Goal: Task Accomplishment & Management: Complete application form

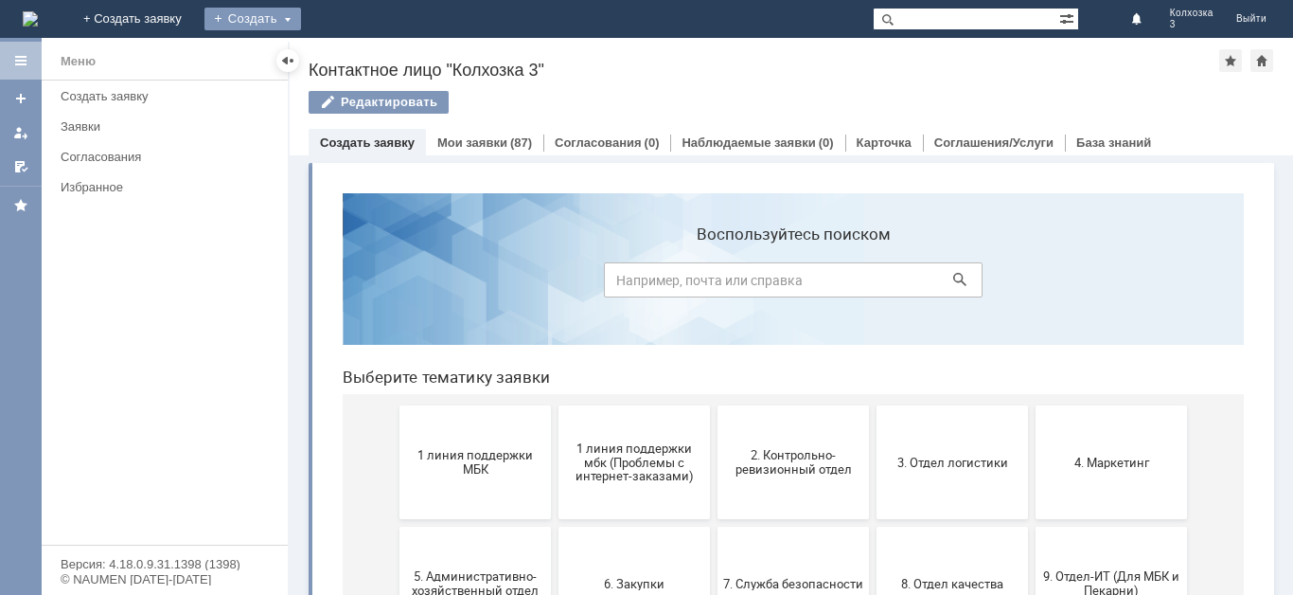
click at [301, 12] on div "Создать" at bounding box center [252, 19] width 97 height 23
click at [352, 59] on link "Заявка" at bounding box center [280, 56] width 144 height 23
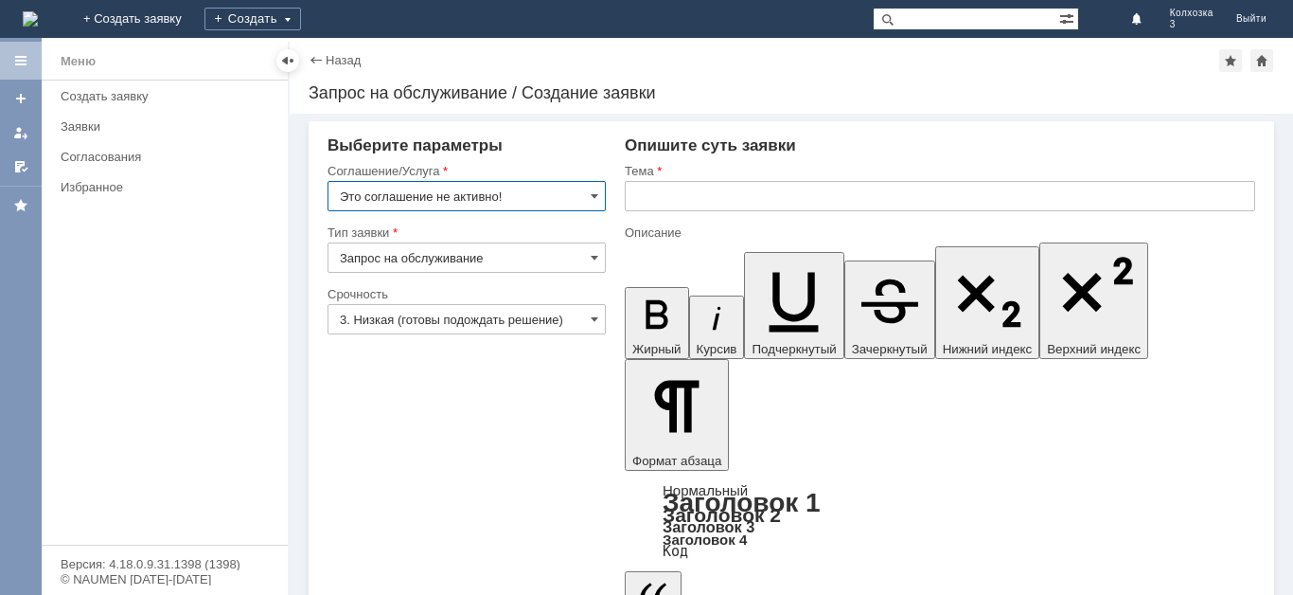
click at [590, 193] on input "Это соглашение не активно!" at bounding box center [467, 196] width 278 height 30
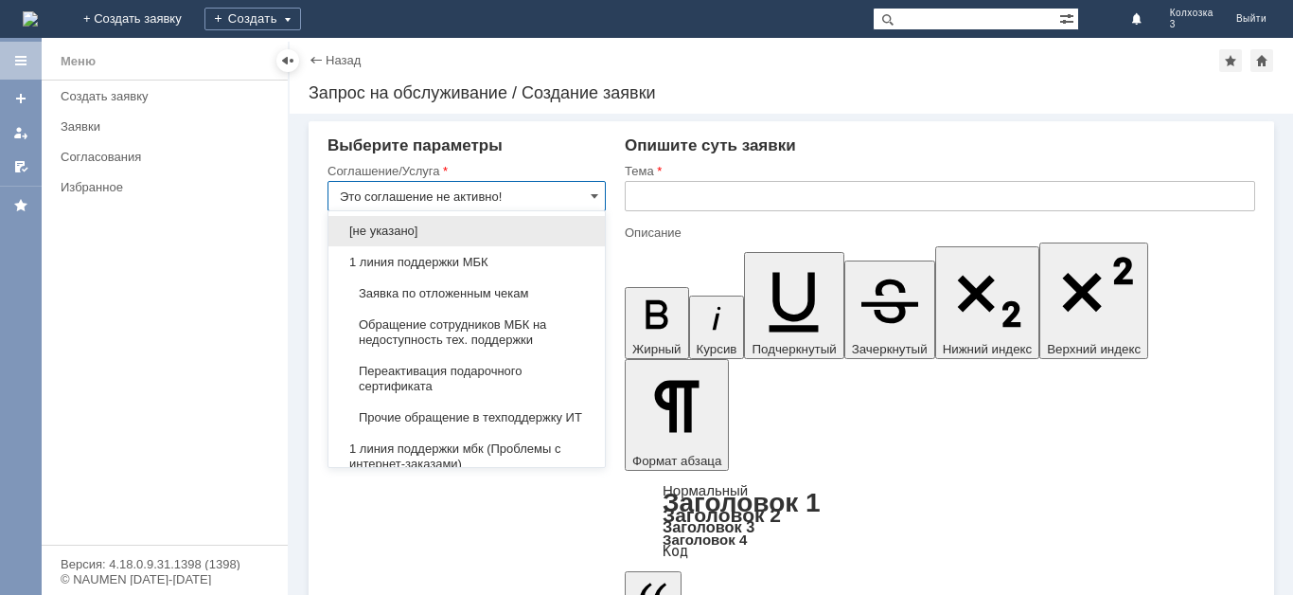
click at [433, 294] on span "Заявка по отложенным чекам" at bounding box center [467, 293] width 254 height 15
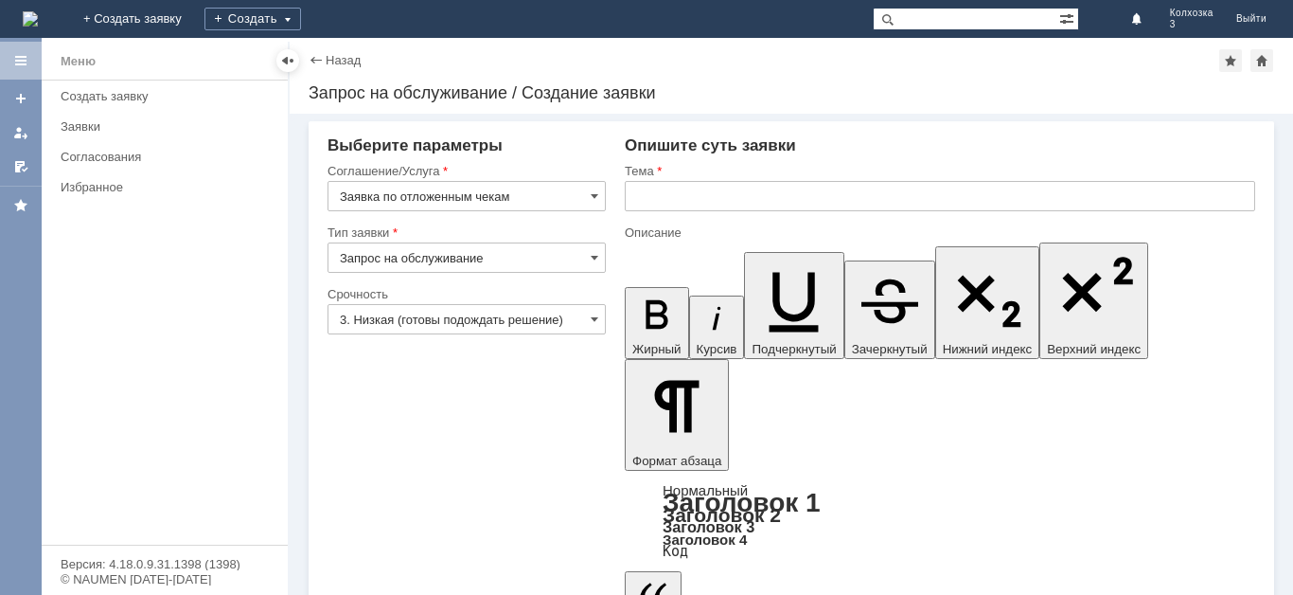
type input "Заявка по отложенным чекам"
click at [596, 320] on span at bounding box center [595, 318] width 8 height 15
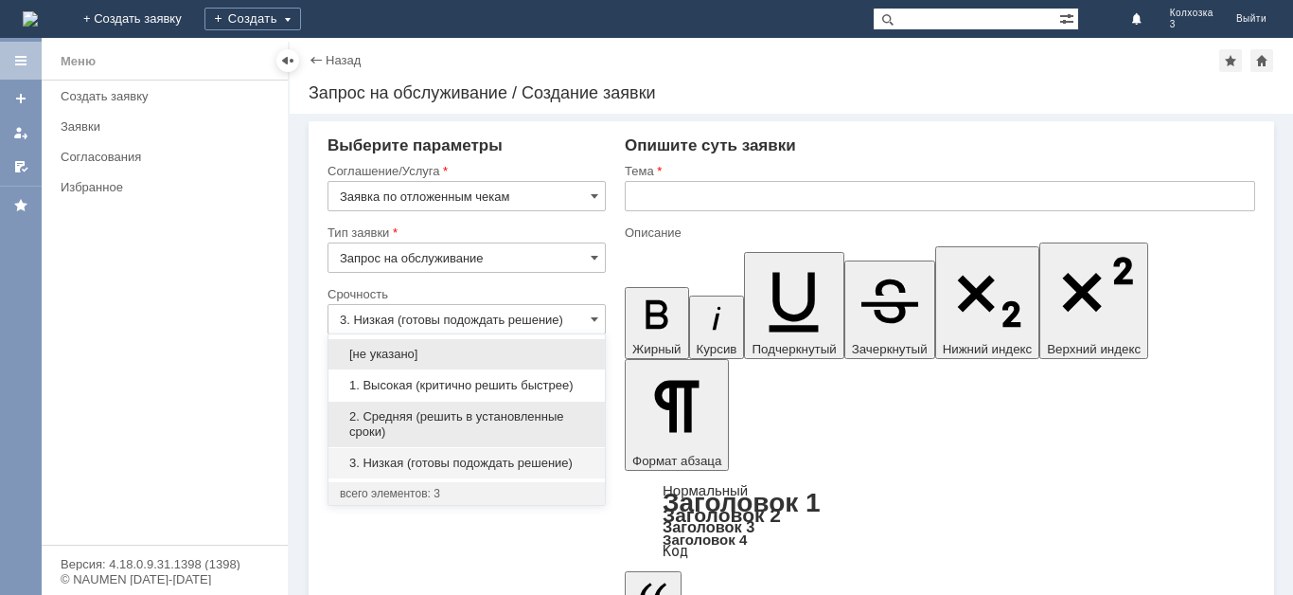
click at [435, 406] on div "2. Средняя (решить в установленные сроки)" at bounding box center [467, 423] width 276 height 45
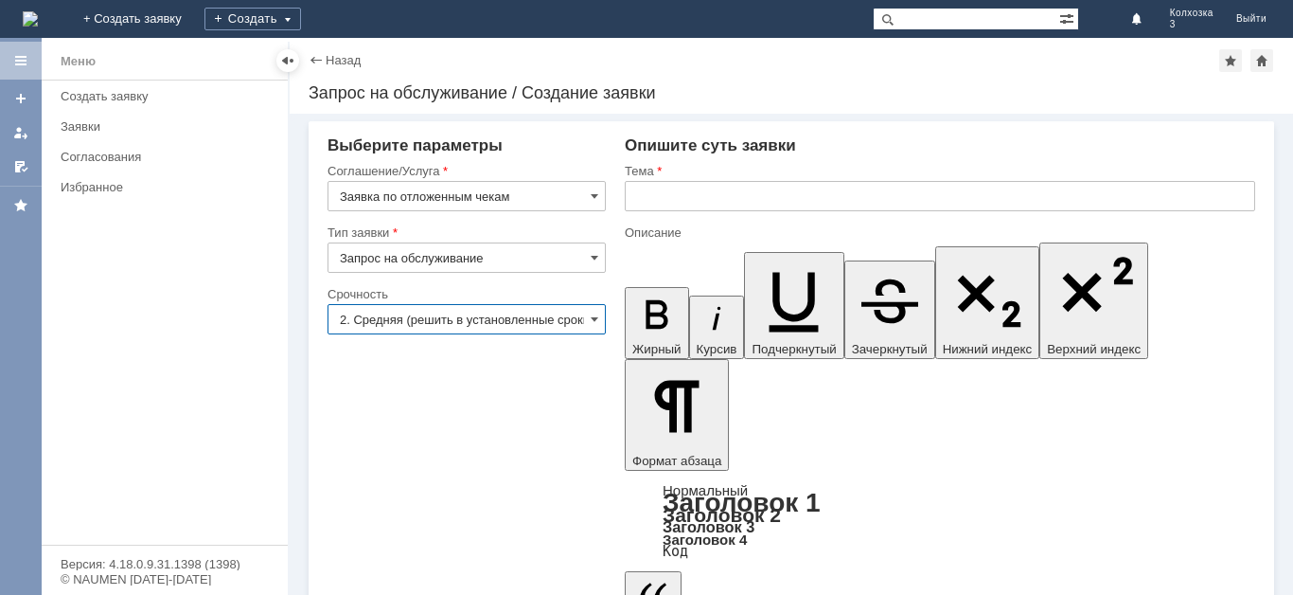
type input "2. Средняя (решить в установленные сроки)"
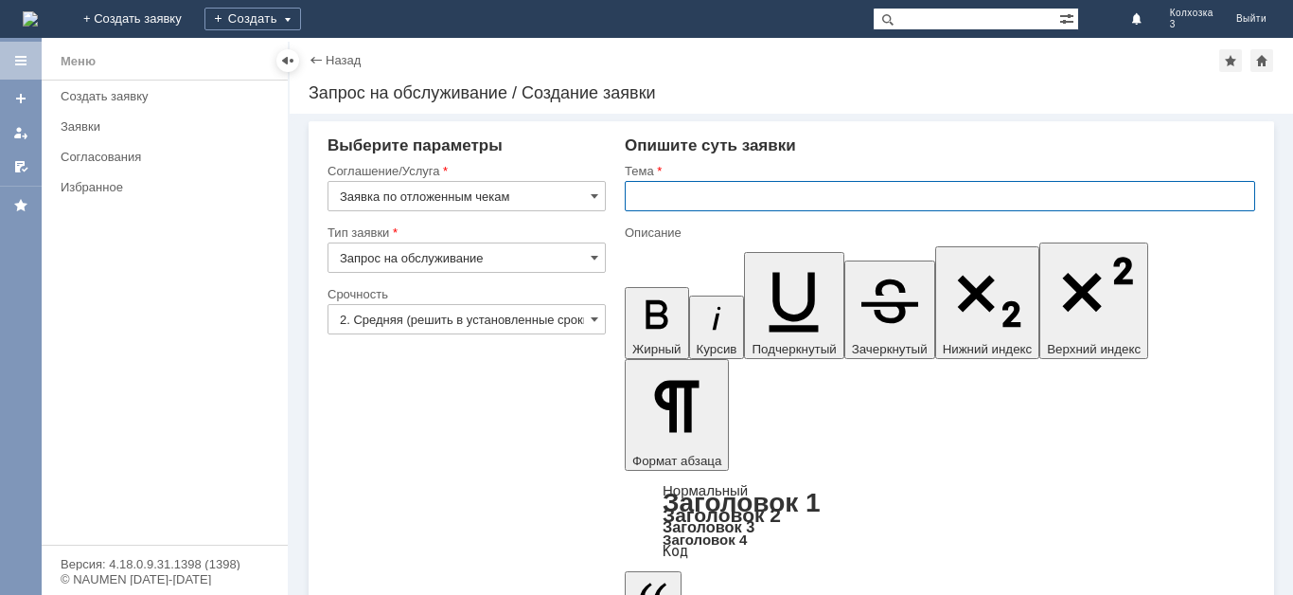
click at [684, 181] on input "text" at bounding box center [940, 196] width 631 height 30
type input "отложенные чеки"
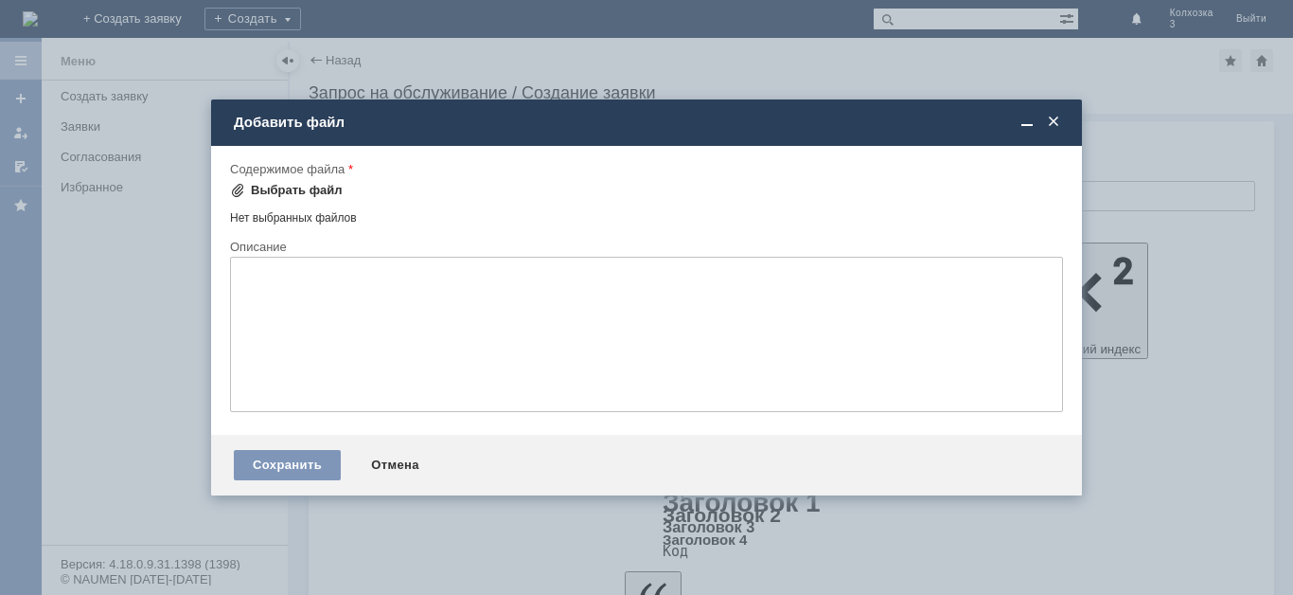
click at [230, 185] on span at bounding box center [237, 190] width 15 height 15
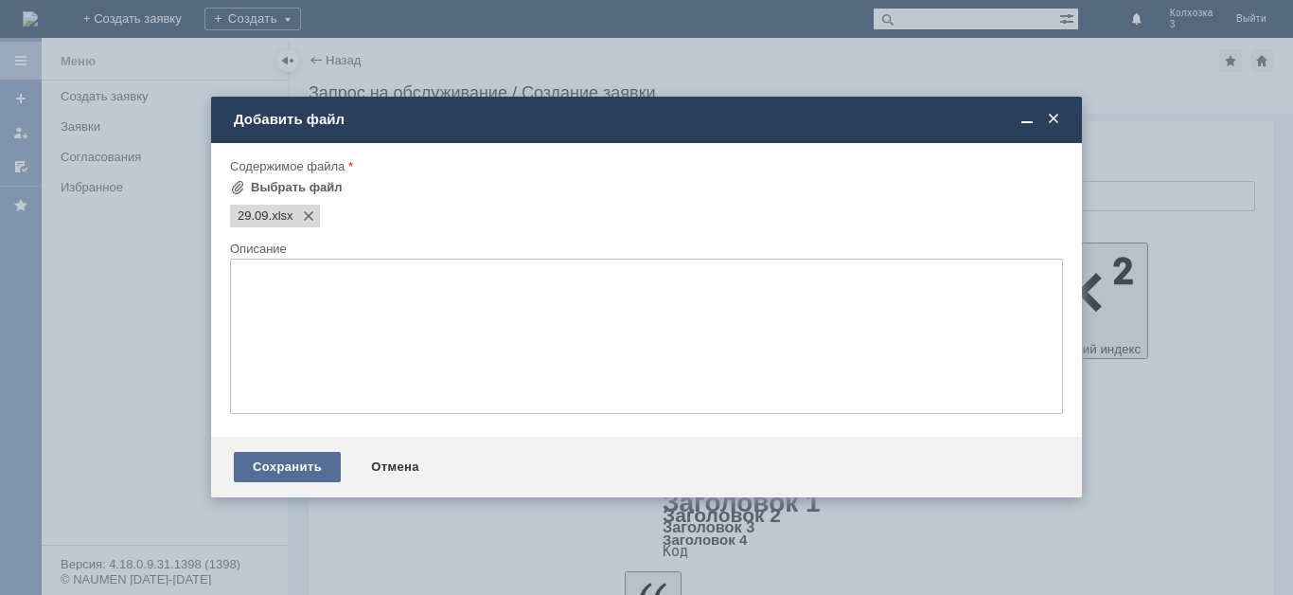
click at [285, 464] on div "Сохранить" at bounding box center [287, 467] width 107 height 30
